Goal: Information Seeking & Learning: Learn about a topic

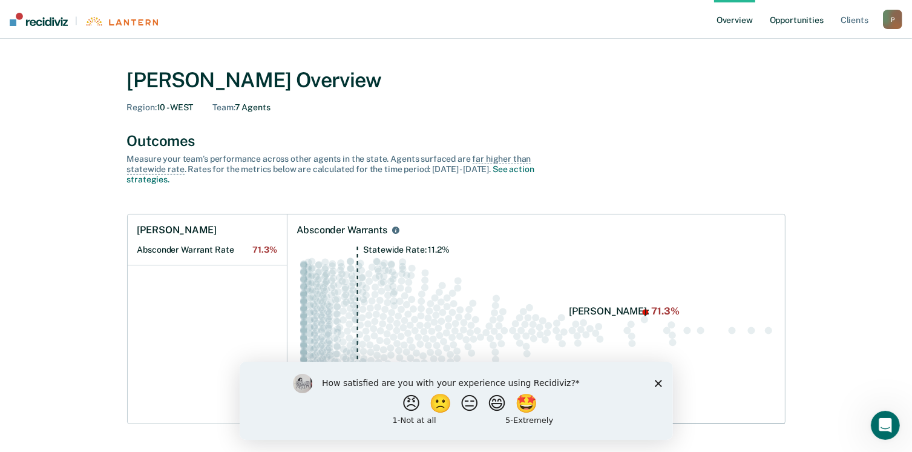
click at [792, 18] on link "Opportunities" at bounding box center [797, 19] width 59 height 39
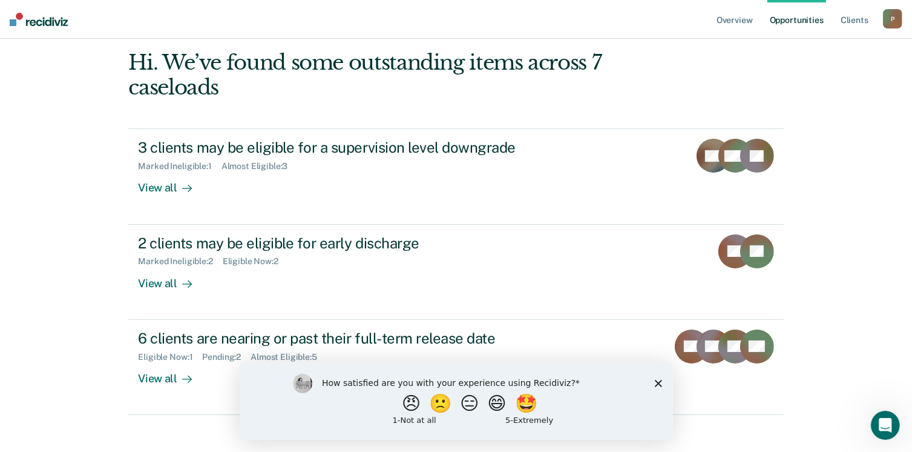
scroll to position [100, 0]
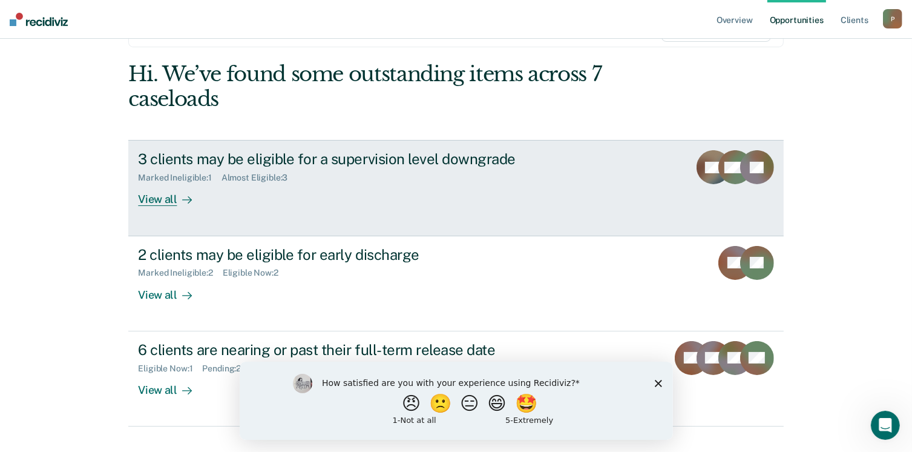
click at [131, 196] on link "3 clients may be eligible for a supervision level downgrade Marked Ineligible :…" at bounding box center [455, 188] width 655 height 96
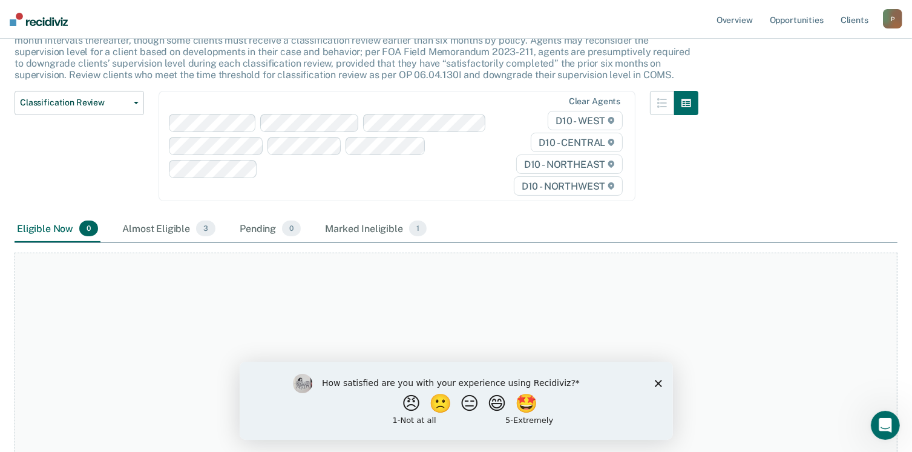
scroll to position [102, 0]
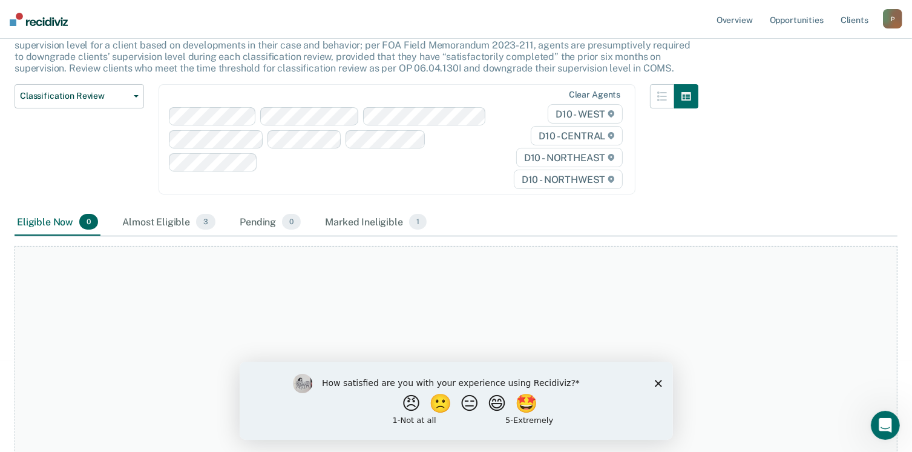
click at [653, 385] on div "How satisfied are you with your experience using Recidiviz? 😠 🙁 😑 😄 🤩 1 - Not a…" at bounding box center [456, 400] width 434 height 78
click at [655, 385] on polygon "Close survey" at bounding box center [658, 382] width 7 height 7
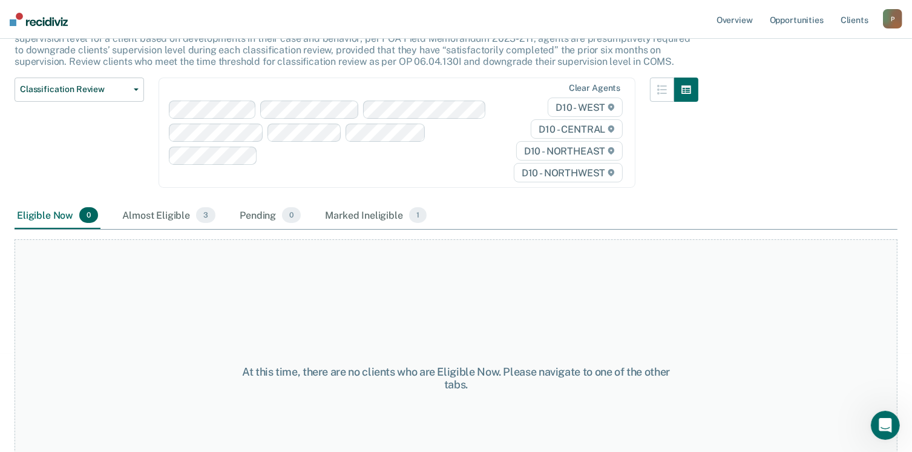
scroll to position [117, 0]
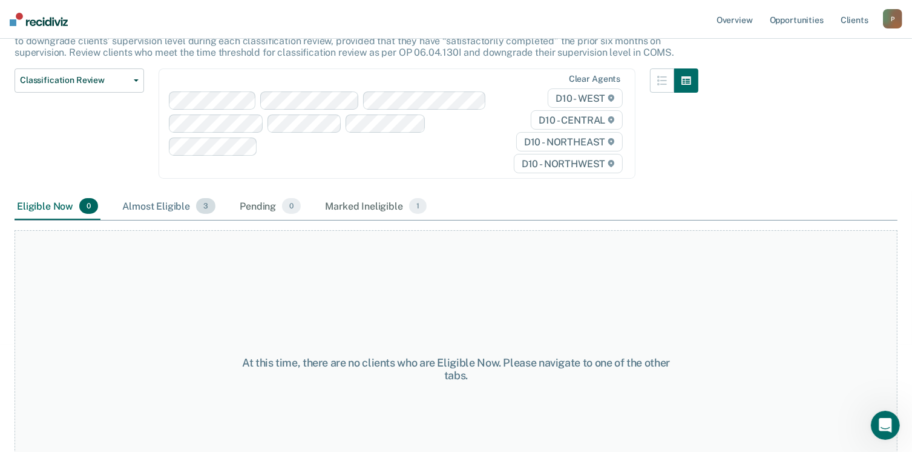
click at [163, 204] on div "Almost Eligible 3" at bounding box center [169, 206] width 98 height 27
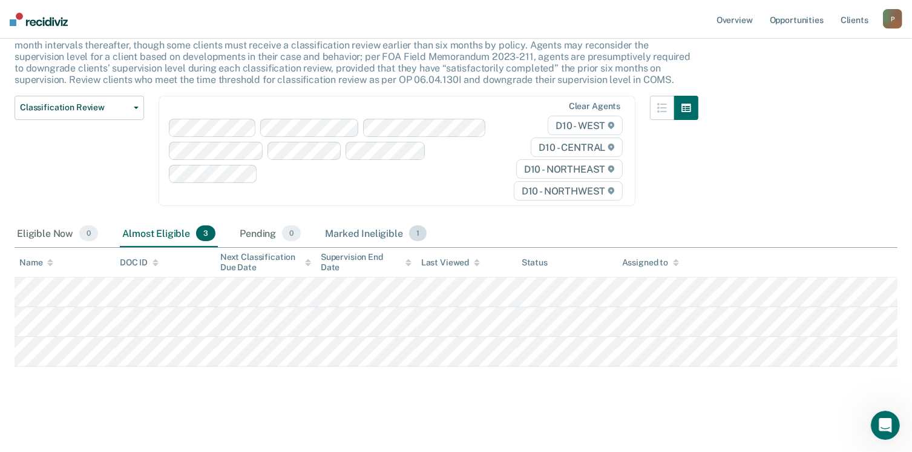
click at [355, 233] on div "Marked Ineligible 1" at bounding box center [376, 233] width 107 height 27
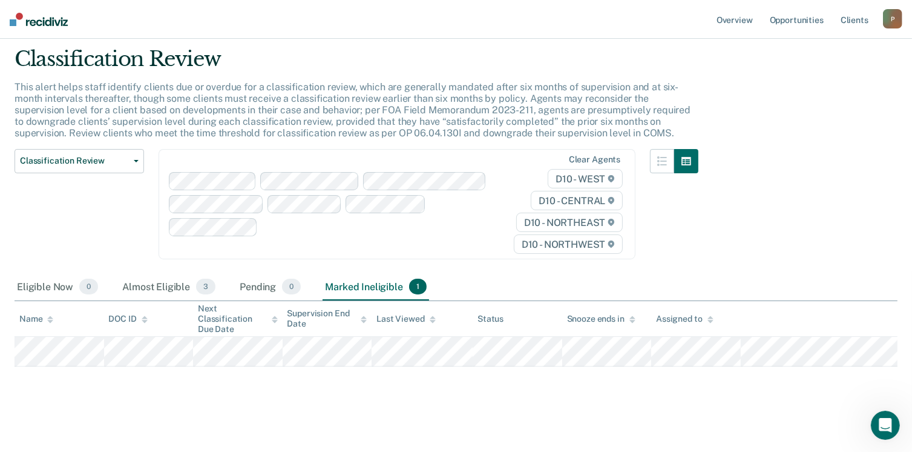
scroll to position [0, 0]
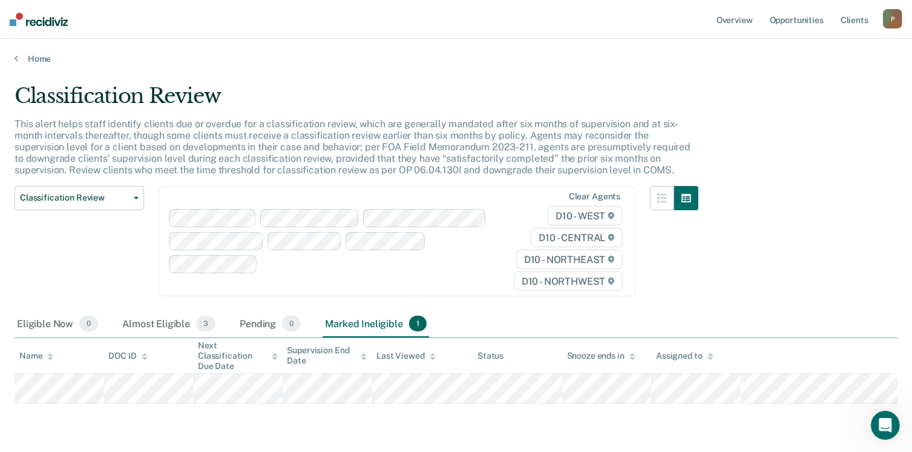
click at [833, 16] on ul "Overview Opportunities Client s" at bounding box center [798, 19] width 169 height 39
click at [807, 20] on link "Opportunities" at bounding box center [797, 19] width 59 height 39
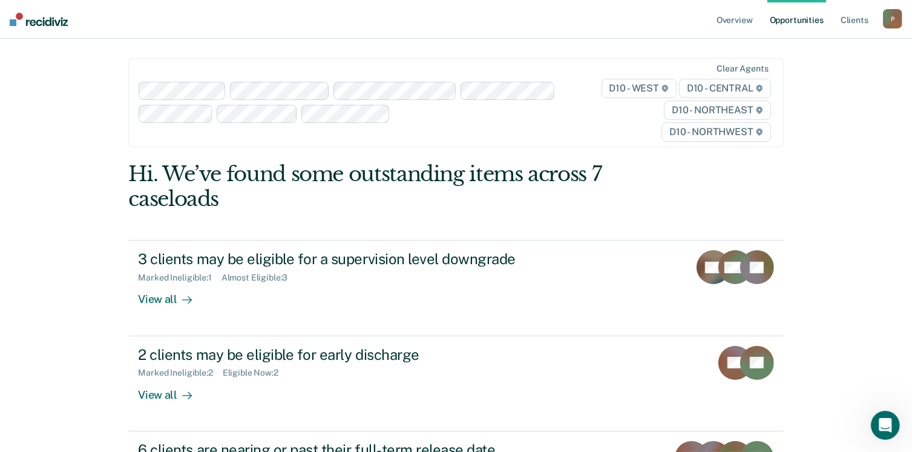
click at [800, 22] on link "Opportunities" at bounding box center [797, 19] width 59 height 39
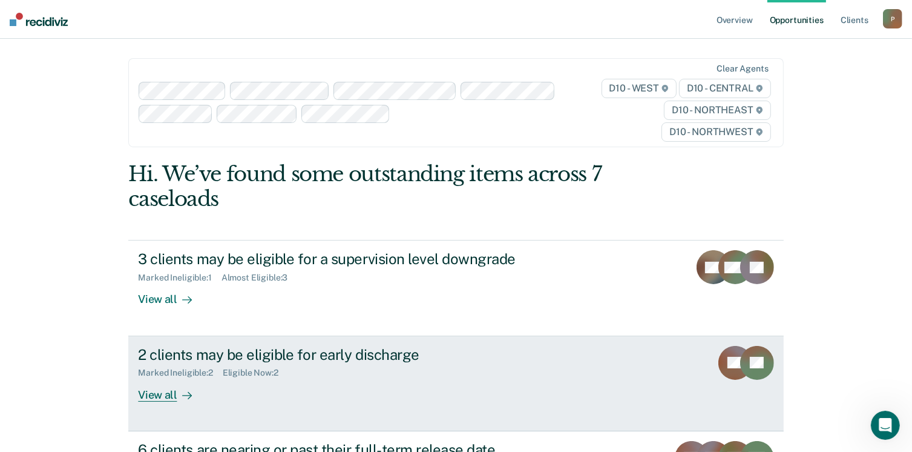
click at [259, 356] on div "2 clients may be eligible for early discharge" at bounding box center [350, 355] width 425 height 18
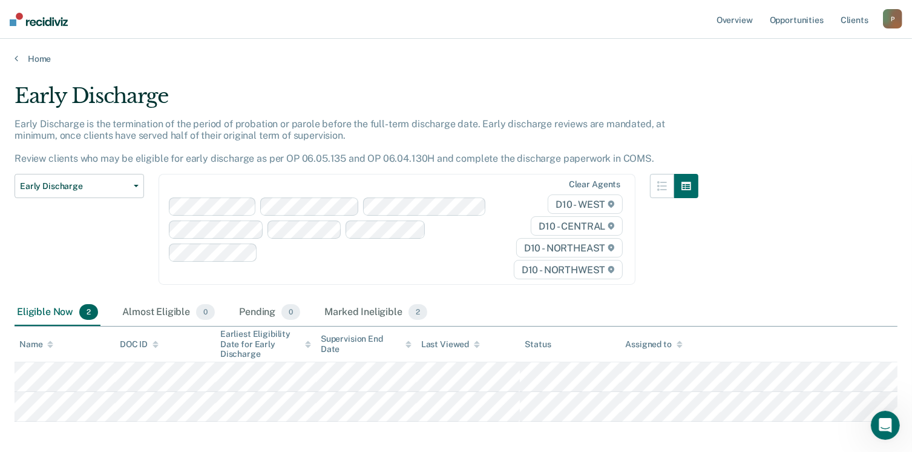
click at [60, 312] on div "Eligible Now 2" at bounding box center [58, 312] width 86 height 27
click at [358, 315] on div "Marked Ineligible 2" at bounding box center [376, 312] width 108 height 27
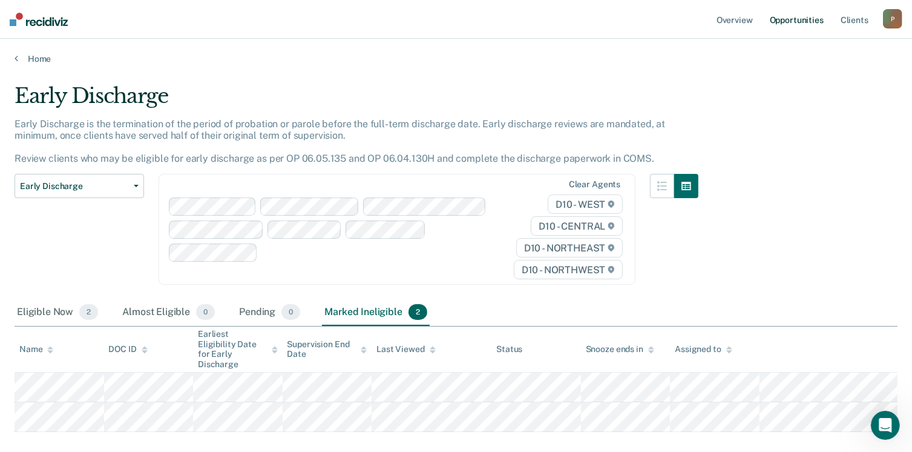
click at [782, 21] on link "Opportunities" at bounding box center [797, 19] width 59 height 39
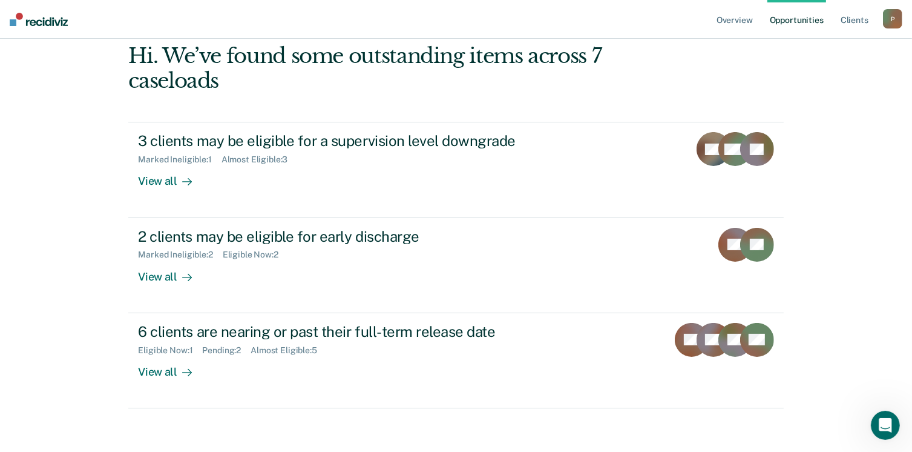
scroll to position [138, 0]
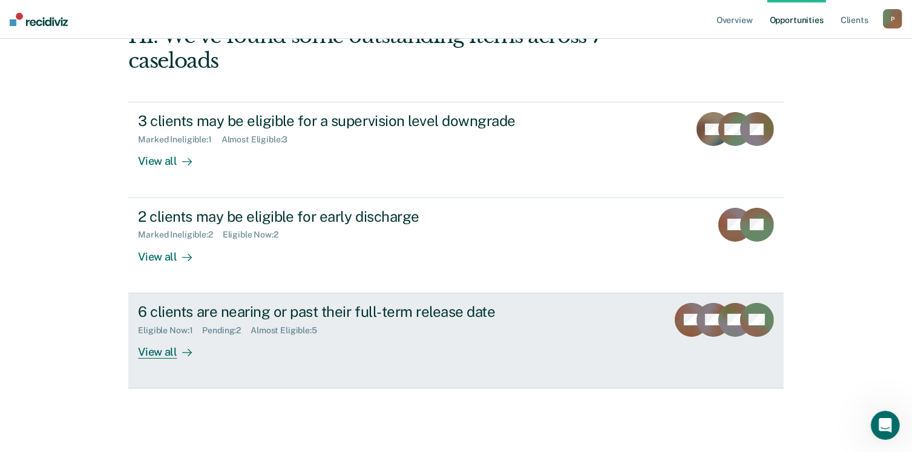
click at [391, 311] on div "6 clients are nearing or past their full-term release date" at bounding box center [350, 312] width 425 height 18
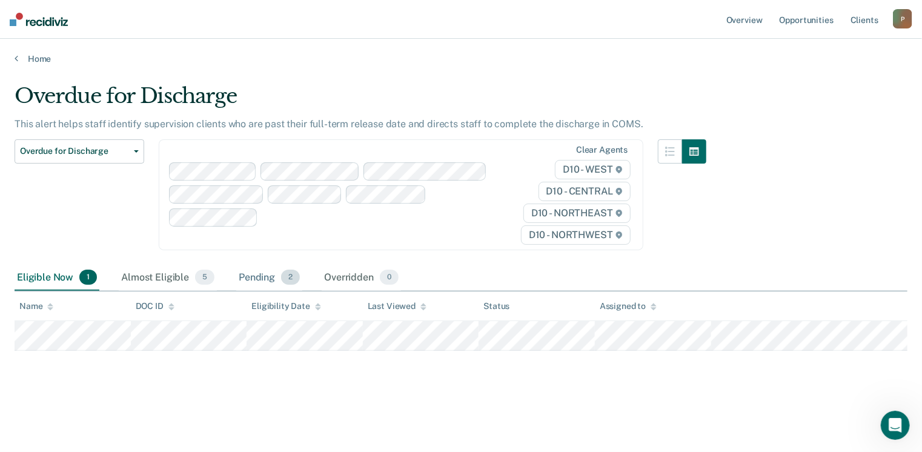
click at [266, 280] on div "Pending 2" at bounding box center [269, 278] width 66 height 27
